Goal: Navigation & Orientation: Find specific page/section

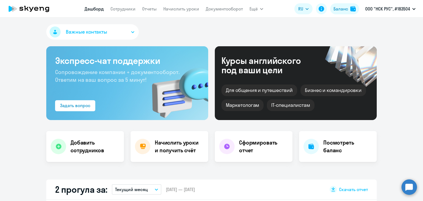
select select "30"
click at [185, 13] on nav "[PERSON_NAME] Отчеты Начислить уроки Документооборот" at bounding box center [164, 8] width 158 height 11
click at [187, 10] on link "Начислить уроки" at bounding box center [181, 9] width 36 height 6
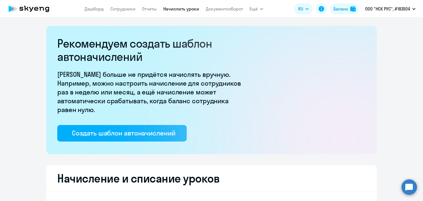
select select "10"
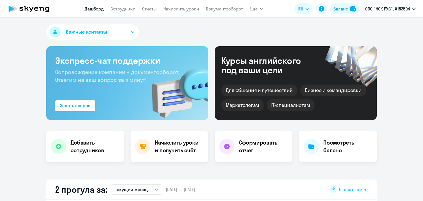
select select "30"
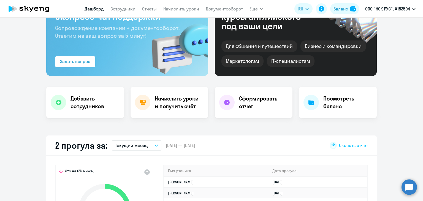
scroll to position [28, 0]
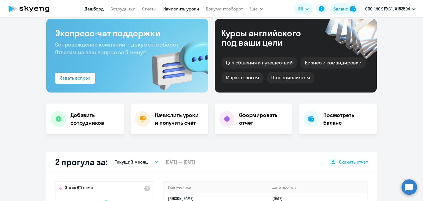
click at [195, 8] on link "Начислить уроки" at bounding box center [181, 9] width 36 height 6
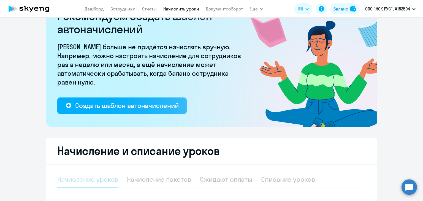
select select "10"
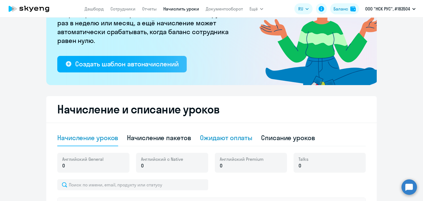
scroll to position [165, 0]
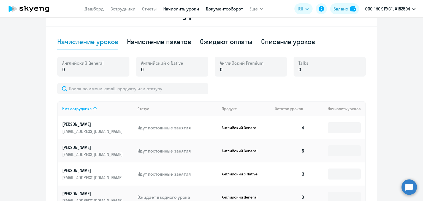
click at [226, 7] on link "Документооборот" at bounding box center [224, 9] width 37 height 6
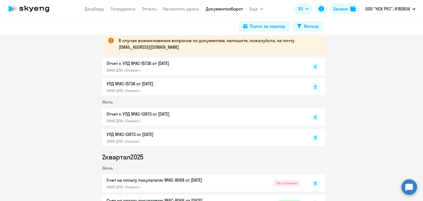
scroll to position [79, 0]
